Goal: Information Seeking & Learning: Learn about a topic

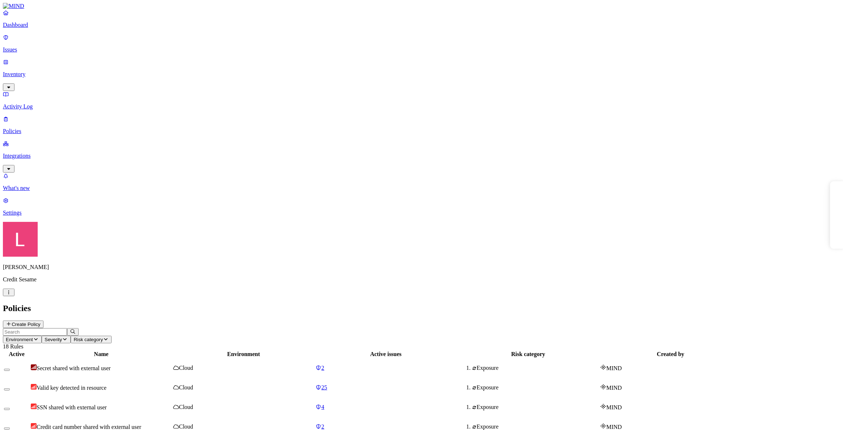
click at [32, 49] on link "Issues" at bounding box center [421, 43] width 837 height 19
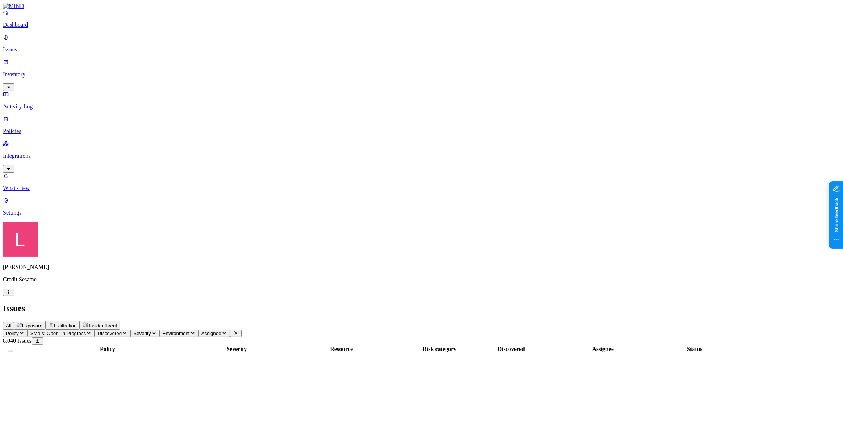
click at [117, 323] on span "Insider threat" at bounding box center [103, 325] width 28 height 5
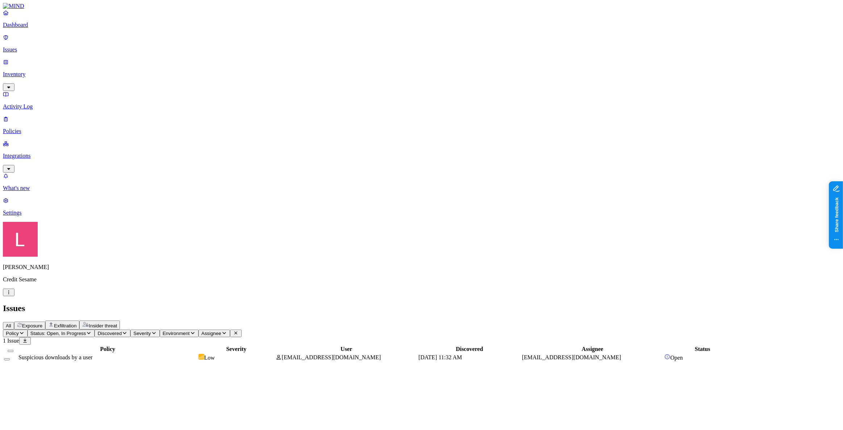
click at [92, 354] on span "Suspicious downloads by a user" at bounding box center [55, 357] width 74 height 6
click at [12, 294] on icon "button" at bounding box center [9, 292] width 6 height 5
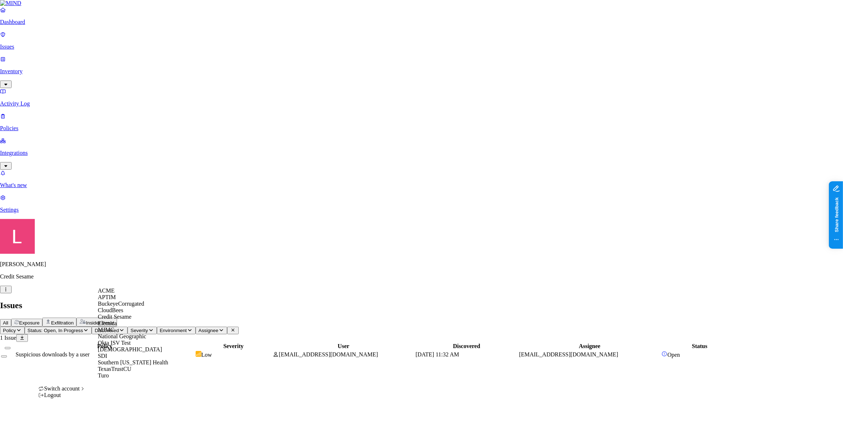
drag, startPoint x: 77, startPoint y: 402, endPoint x: 78, endPoint y: 398, distance: 3.8
click at [78, 398] on div "Logout" at bounding box center [61, 395] width 47 height 7
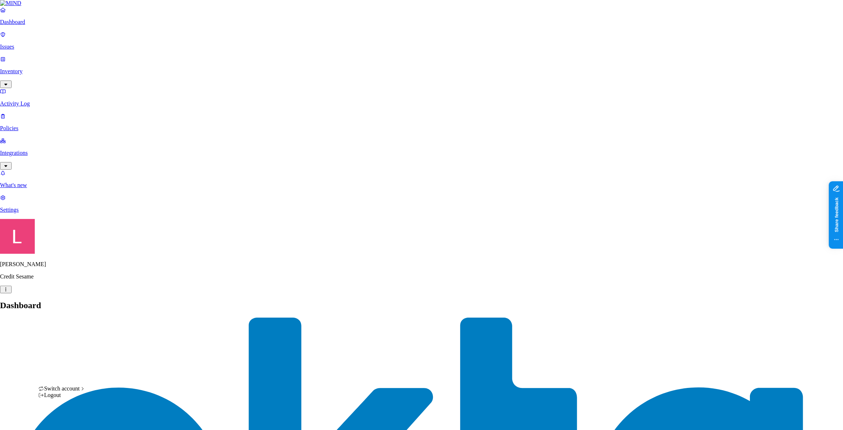
click at [119, 294] on div "ACME" at bounding box center [133, 290] width 70 height 7
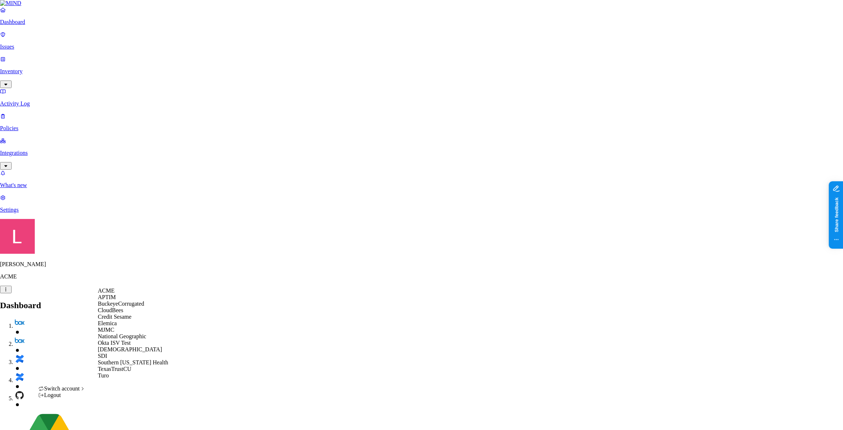
scroll to position [46, 0]
